Goal: Task Accomplishment & Management: Complete application form

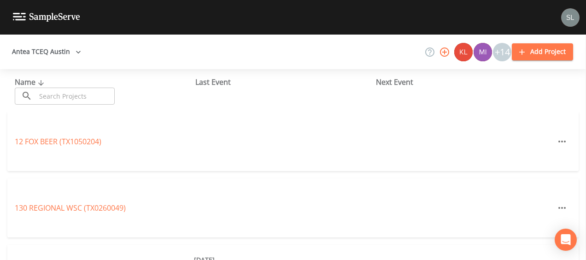
click at [103, 95] on input "text" at bounding box center [75, 95] width 79 height 17
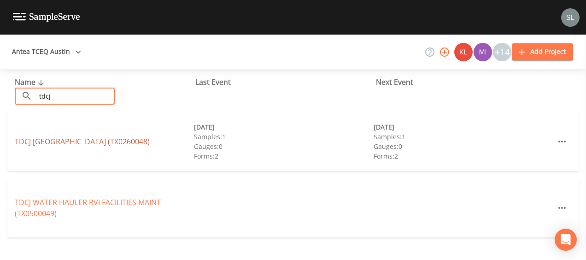
type input "tdcj"
click at [37, 145] on link "TDCJ [GEOGRAPHIC_DATA] (TX0260048)" at bounding box center [82, 141] width 135 height 10
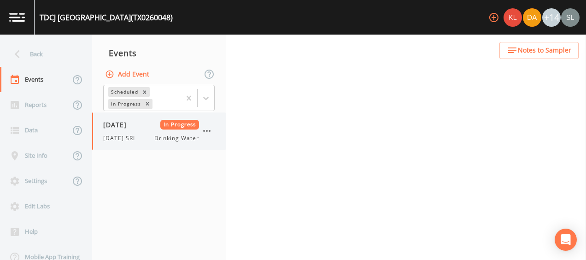
click at [108, 133] on div "[DATE] In Progress [DATE] SRI Drinking Water" at bounding box center [151, 131] width 96 height 23
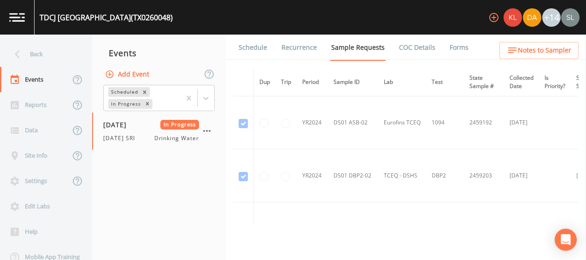
click at [452, 50] on link "Forms" at bounding box center [459, 48] width 22 height 26
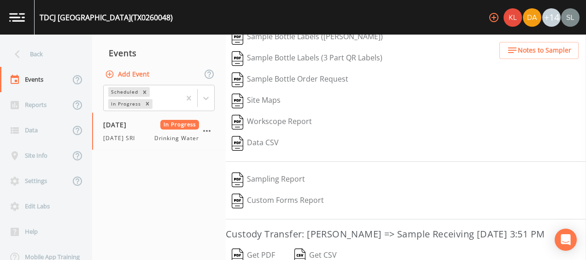
scroll to position [215, 0]
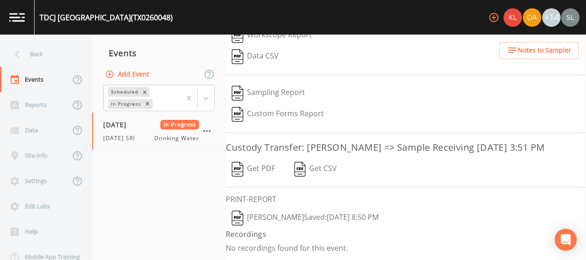
click at [311, 222] on button "[PERSON_NAME]  Saved: [DATE] 8:50 PM" at bounding box center [305, 217] width 159 height 21
click at [250, 169] on button "Get PDF" at bounding box center [253, 168] width 55 height 21
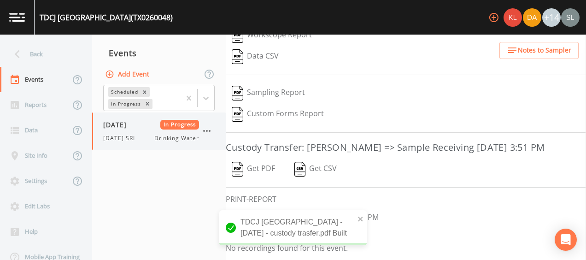
click at [205, 129] on icon "button" at bounding box center [206, 130] width 11 height 11
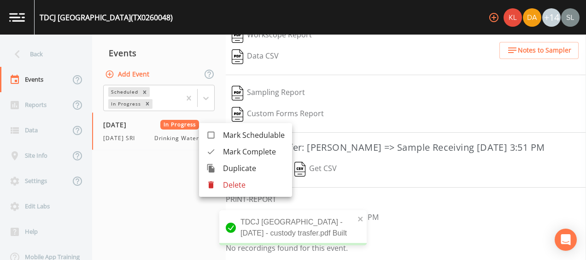
click at [216, 145] on li "Mark Complete" at bounding box center [245, 151] width 93 height 17
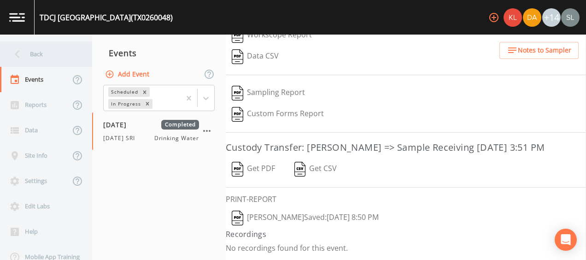
click at [65, 51] on div "Back" at bounding box center [41, 53] width 83 height 25
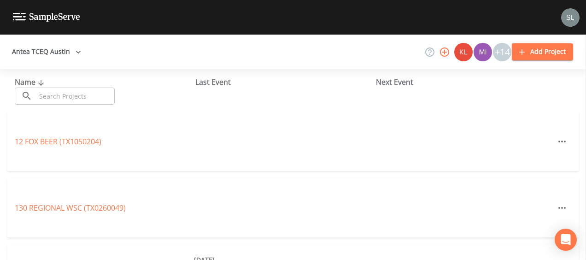
click at [95, 95] on input "text" at bounding box center [75, 95] width 79 height 17
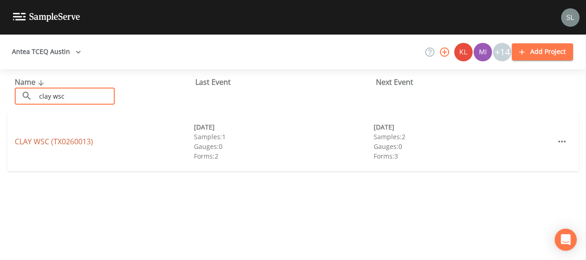
type input "clay wsc"
click at [89, 138] on link "CLAY WSC (TX0260013)" at bounding box center [54, 141] width 78 height 10
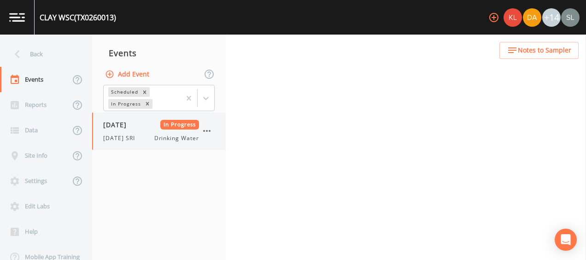
click at [135, 137] on span "[DATE] SRI" at bounding box center [121, 138] width 37 height 8
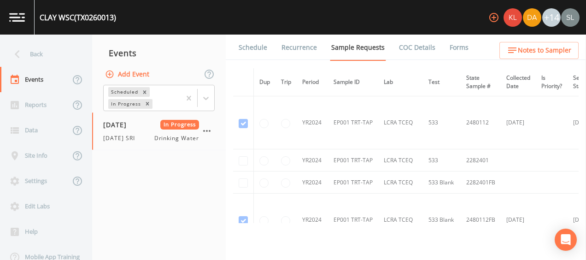
click at [457, 47] on link "Forms" at bounding box center [459, 48] width 22 height 26
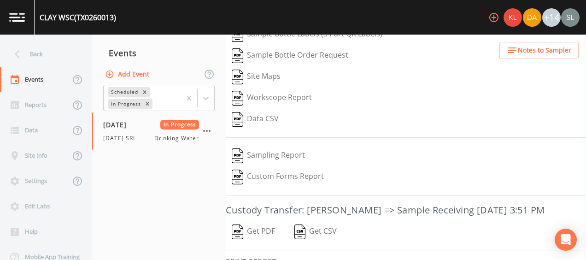
scroll to position [194, 0]
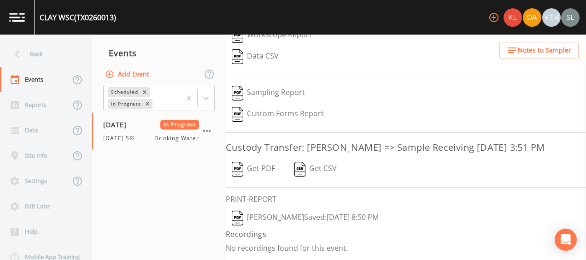
click at [319, 214] on button "[PERSON_NAME]  Saved: [DATE] 8:50 PM" at bounding box center [305, 217] width 159 height 21
drag, startPoint x: 250, startPoint y: 167, endPoint x: 262, endPoint y: 177, distance: 15.7
click at [250, 167] on button "Get PDF" at bounding box center [253, 168] width 55 height 21
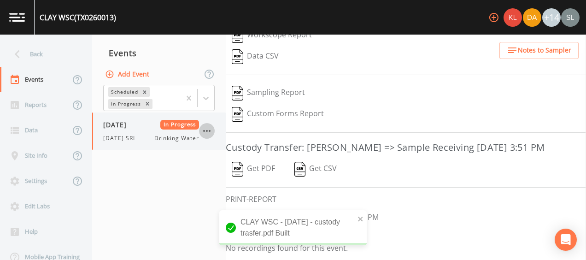
click at [206, 128] on icon "button" at bounding box center [206, 130] width 11 height 11
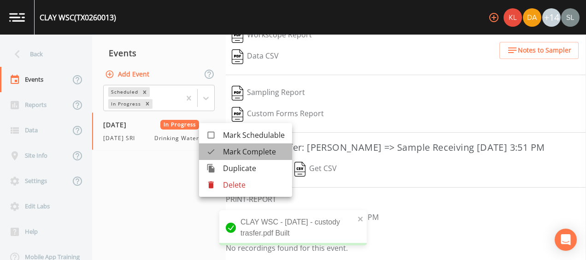
click at [221, 149] on div at bounding box center [214, 151] width 17 height 9
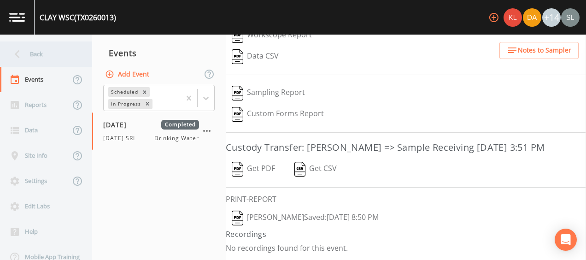
click at [64, 47] on div "Back" at bounding box center [41, 53] width 83 height 25
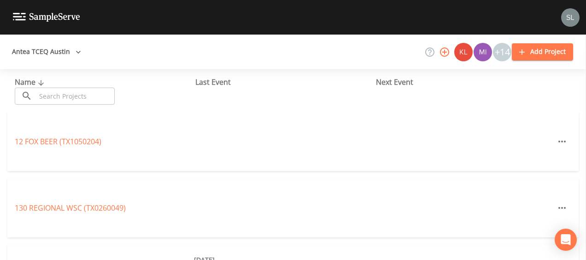
click at [74, 95] on input "text" at bounding box center [75, 95] width 79 height 17
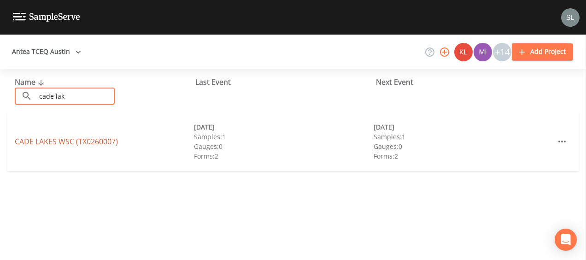
type input "cade lak"
click at [70, 138] on link "CADE LAKES WSC (TX0260007)" at bounding box center [66, 141] width 103 height 10
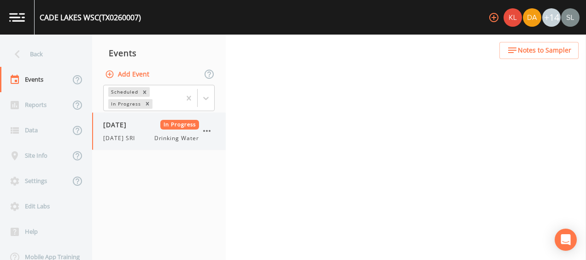
click at [129, 141] on span "[DATE] SRI" at bounding box center [121, 138] width 37 height 8
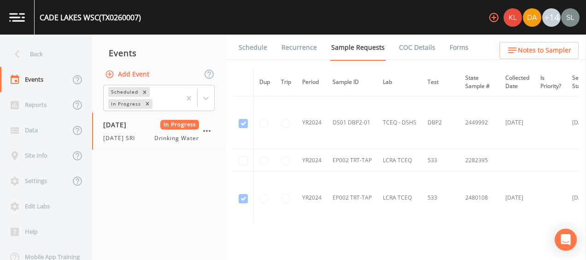
click at [448, 47] on link "Forms" at bounding box center [459, 48] width 22 height 26
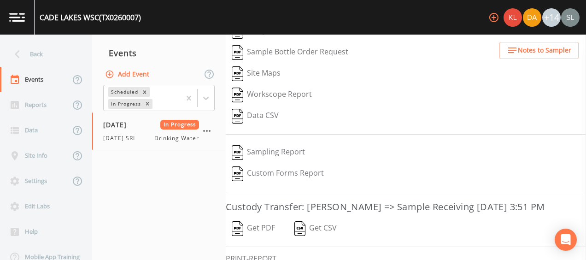
scroll to position [194, 0]
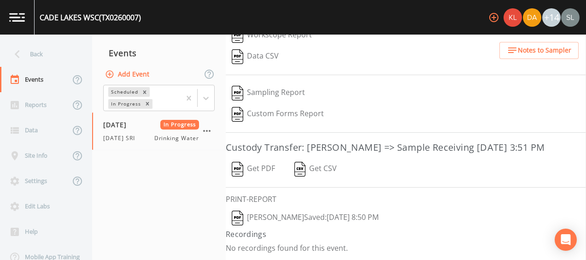
click at [312, 223] on button "[PERSON_NAME]  Saved: [DATE] 8:50 PM" at bounding box center [305, 217] width 159 height 21
click at [262, 169] on button "Get PDF" at bounding box center [253, 168] width 55 height 21
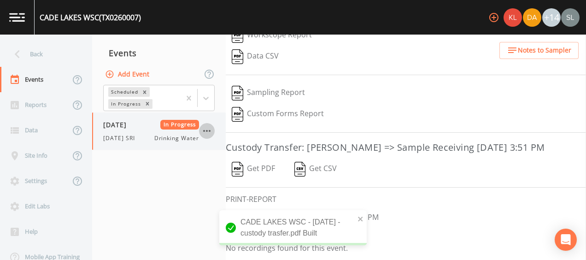
click at [211, 129] on icon "button" at bounding box center [206, 130] width 11 height 11
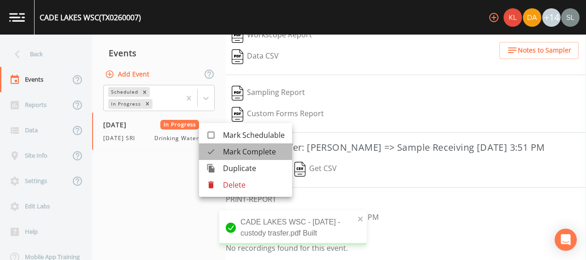
click at [220, 148] on div at bounding box center [214, 151] width 17 height 9
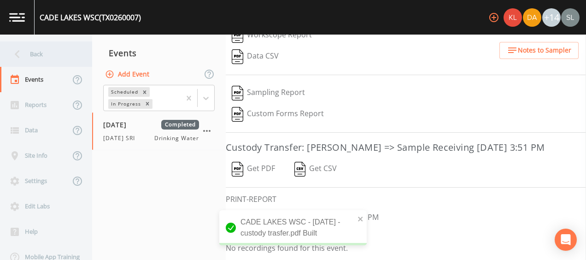
click at [44, 51] on div "Back" at bounding box center [41, 53] width 83 height 25
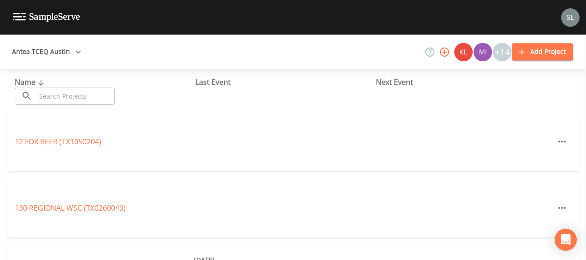
click at [93, 98] on input "text" at bounding box center [75, 95] width 79 height 17
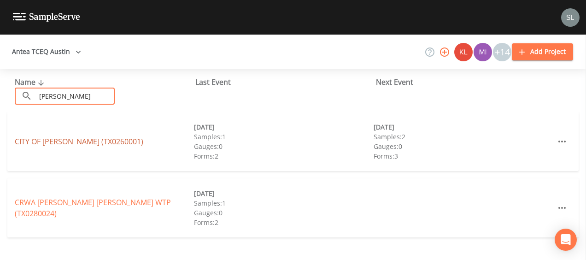
type input "[PERSON_NAME]"
click at [110, 141] on link "CITY OF [GEOGRAPHIC_DATA] (TX0260001)" at bounding box center [79, 141] width 128 height 10
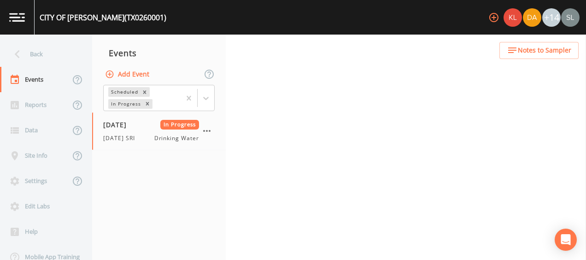
click at [131, 137] on span "[DATE] SRI" at bounding box center [121, 138] width 37 height 8
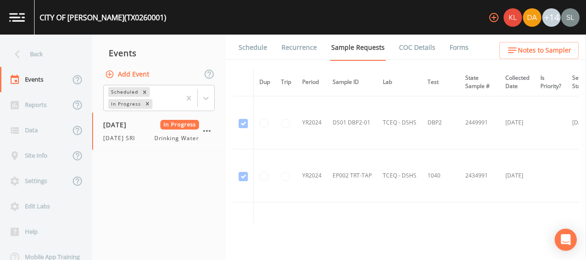
click at [448, 46] on link "Forms" at bounding box center [459, 48] width 22 height 26
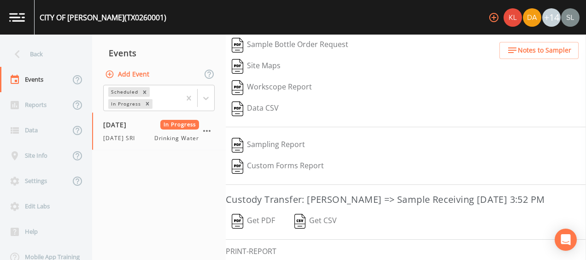
scroll to position [173, 0]
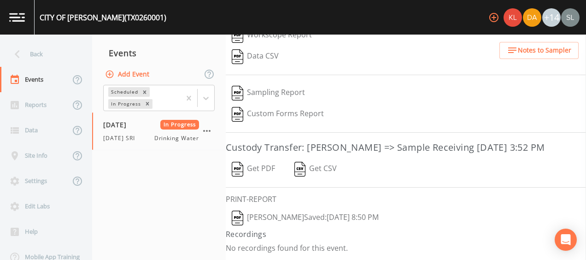
click at [304, 217] on button "[PERSON_NAME]  Saved: [DATE] 8:50 PM" at bounding box center [305, 217] width 159 height 21
click at [261, 168] on button "Get PDF" at bounding box center [253, 168] width 55 height 21
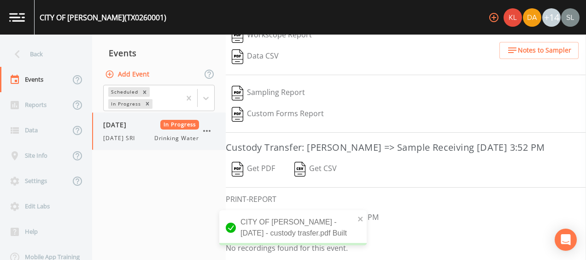
click at [207, 128] on icon "button" at bounding box center [206, 130] width 11 height 11
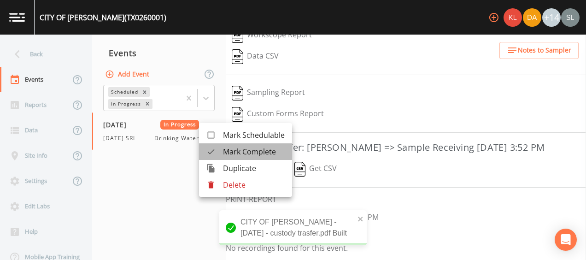
click at [224, 149] on span "Mark Complete" at bounding box center [254, 151] width 62 height 11
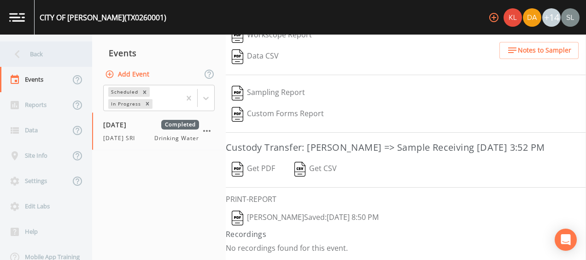
click at [52, 52] on div "Back" at bounding box center [41, 53] width 83 height 25
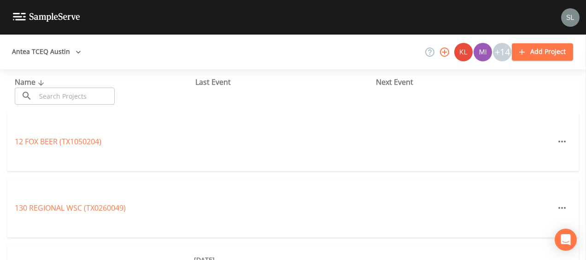
click at [81, 94] on input "text" at bounding box center [75, 95] width 79 height 17
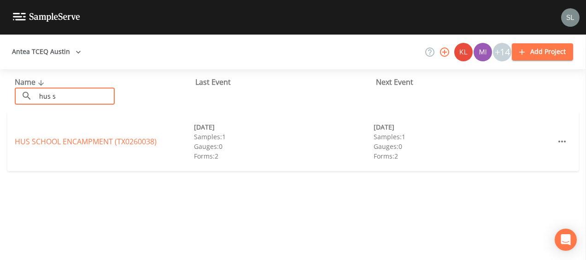
type input "hus s"
click at [70, 136] on div "HUS SCHOOL ENCAMPMENT (TX0260038)" at bounding box center [104, 141] width 179 height 11
click at [70, 138] on link "HUS SCHOOL ENCAMPMENT (TX0260038)" at bounding box center [86, 141] width 142 height 10
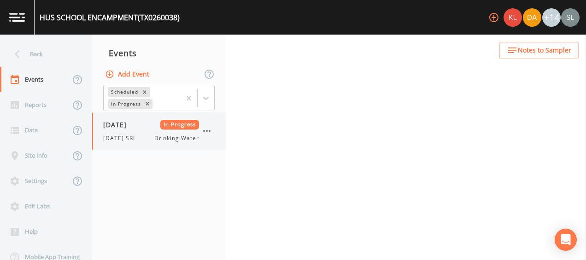
click at [123, 133] on div "[DATE] In Progress [DATE] SRI Drinking Water" at bounding box center [151, 131] width 96 height 23
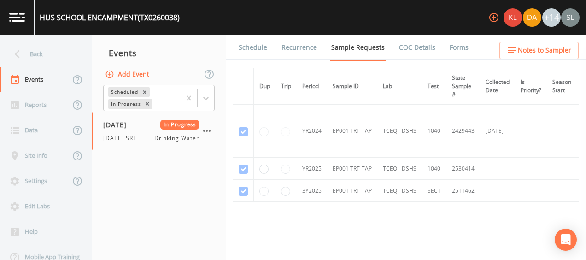
click at [455, 47] on link "Forms" at bounding box center [459, 48] width 22 height 26
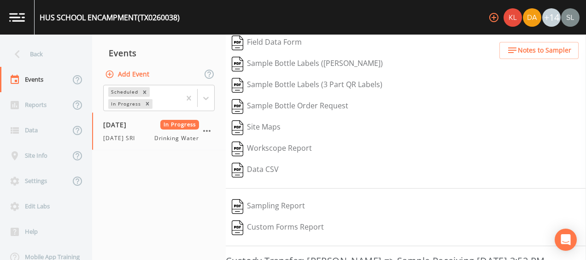
scroll to position [173, 0]
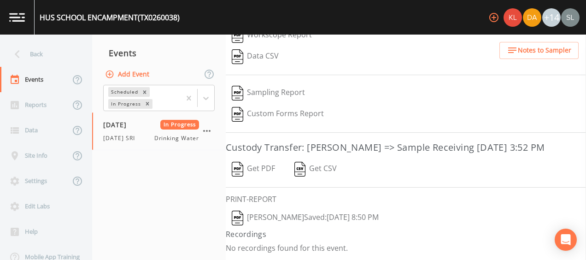
click at [297, 222] on button "[PERSON_NAME]  Saved: [DATE] 8:50 PM" at bounding box center [305, 217] width 159 height 21
click at [250, 169] on button "Get PDF" at bounding box center [253, 168] width 55 height 21
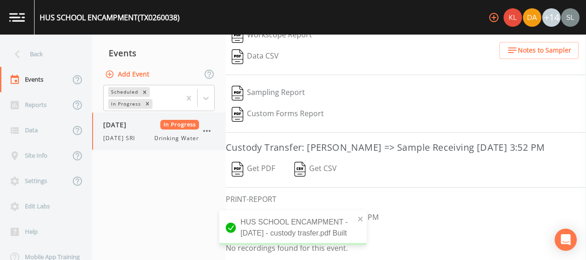
click at [209, 132] on icon "button" at bounding box center [206, 130] width 11 height 11
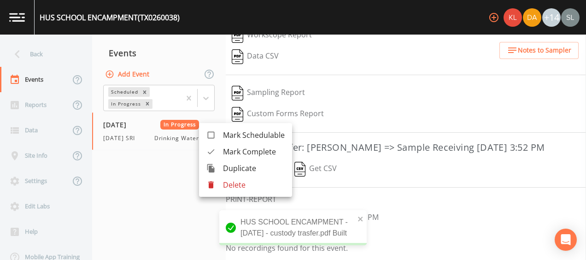
click at [226, 146] on span "Mark Complete" at bounding box center [254, 151] width 62 height 11
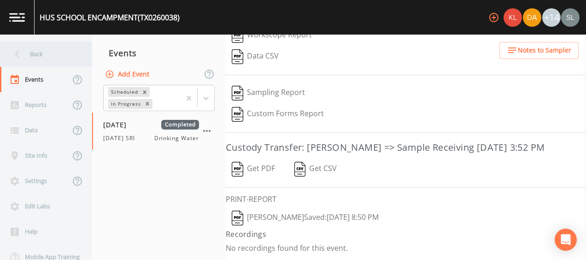
click at [67, 54] on div "Back" at bounding box center [41, 53] width 83 height 25
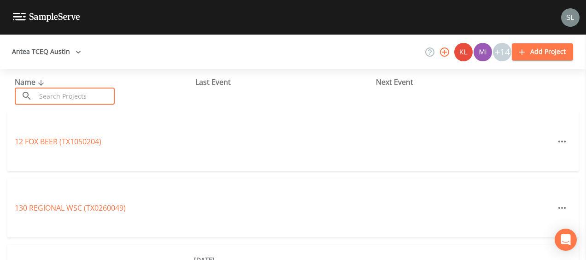
click at [76, 94] on input "text" at bounding box center [75, 95] width 79 height 17
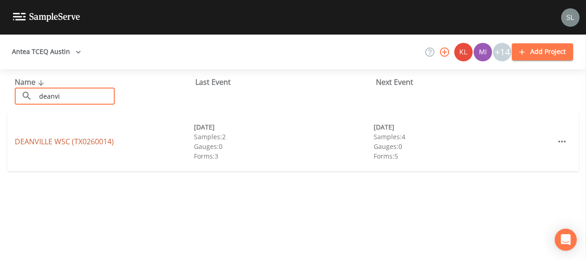
type input "deanvi"
click at [91, 144] on link "DEANVILLE WSC (TX0260014)" at bounding box center [64, 141] width 99 height 10
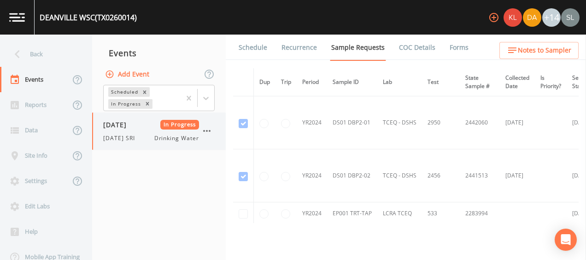
click at [116, 133] on div "[DATE] In Progress [DATE] SRI Drinking Water" at bounding box center [151, 131] width 96 height 23
click at [462, 45] on link "Forms" at bounding box center [459, 48] width 22 height 26
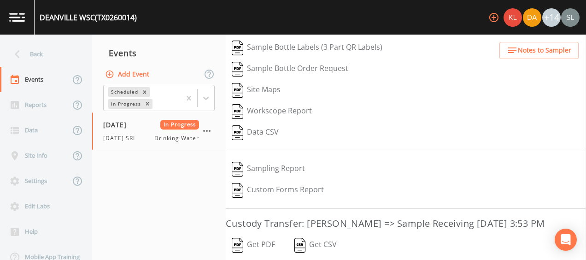
scroll to position [194, 0]
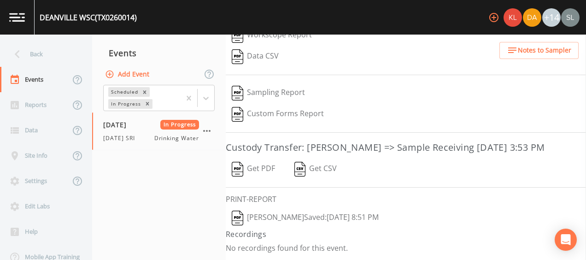
click at [305, 217] on button "[PERSON_NAME]  Saved: [DATE] 8:51 PM" at bounding box center [305, 217] width 159 height 21
click at [263, 176] on button "Get PDF" at bounding box center [253, 168] width 55 height 21
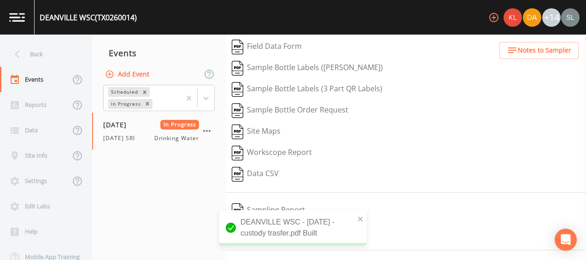
scroll to position [0, 0]
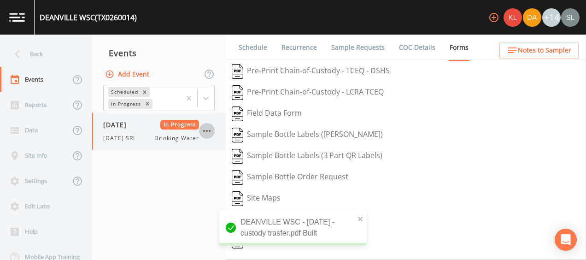
click at [204, 128] on icon "button" at bounding box center [206, 130] width 11 height 11
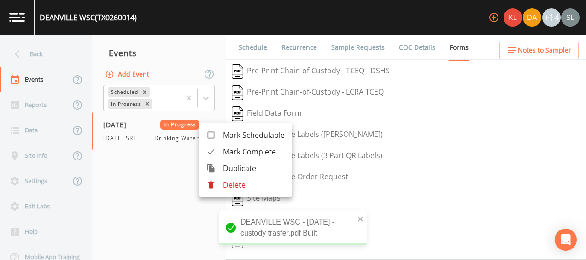
click at [227, 147] on span "Mark Complete" at bounding box center [254, 151] width 62 height 11
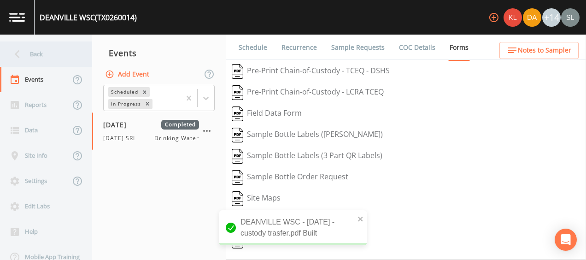
click at [32, 57] on div "Back" at bounding box center [41, 53] width 83 height 25
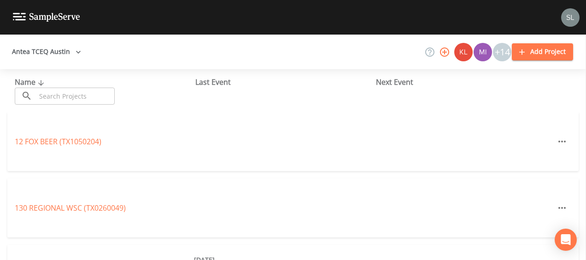
click at [62, 100] on input "text" at bounding box center [75, 95] width 79 height 17
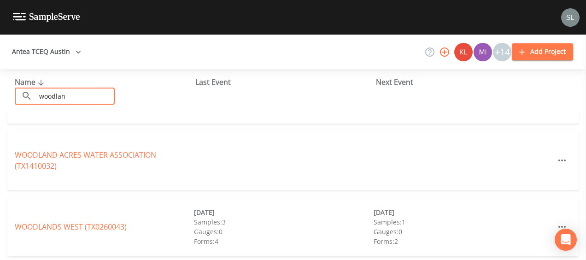
scroll to position [51, 0]
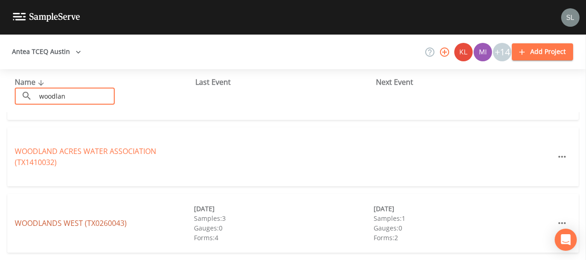
type input "woodlan"
click at [72, 221] on link "[GEOGRAPHIC_DATA] (TX0260043)" at bounding box center [71, 223] width 112 height 10
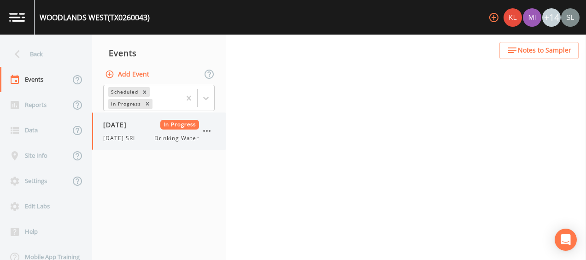
click at [133, 128] on span "[DATE]" at bounding box center [118, 125] width 30 height 10
click at [449, 43] on link "Forms" at bounding box center [459, 48] width 22 height 26
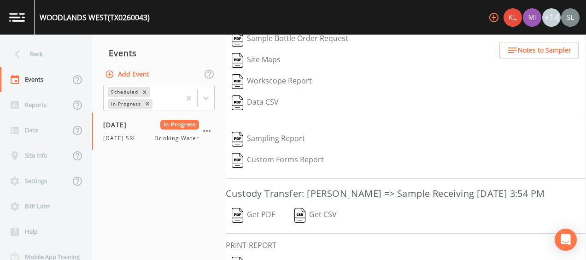
scroll to position [194, 0]
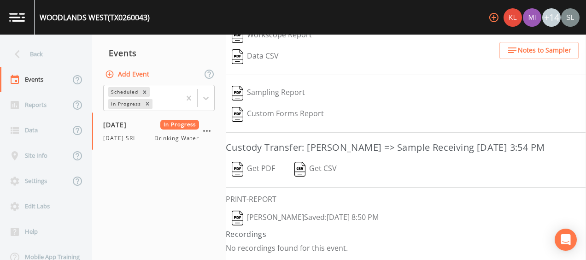
click at [297, 221] on button "[PERSON_NAME]  Saved: [DATE] 8:50 PM" at bounding box center [305, 217] width 159 height 21
click at [307, 223] on button "[PERSON_NAME]  Saved: [DATE] 8:50 PM" at bounding box center [305, 217] width 159 height 21
click at [253, 175] on button "Get PDF" at bounding box center [253, 168] width 55 height 21
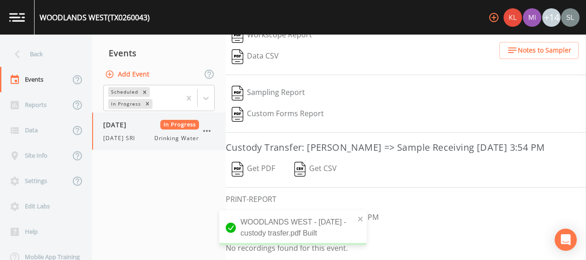
click at [207, 134] on icon "button" at bounding box center [206, 130] width 11 height 11
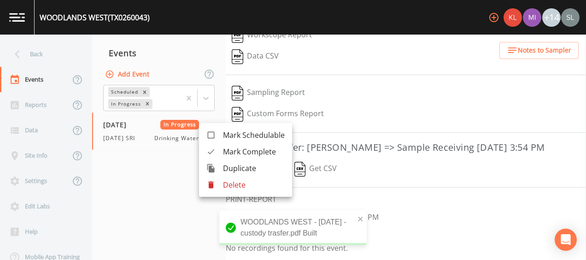
click at [222, 148] on li "Mark Complete" at bounding box center [245, 151] width 93 height 17
